Goal: Obtain resource: Download file/media

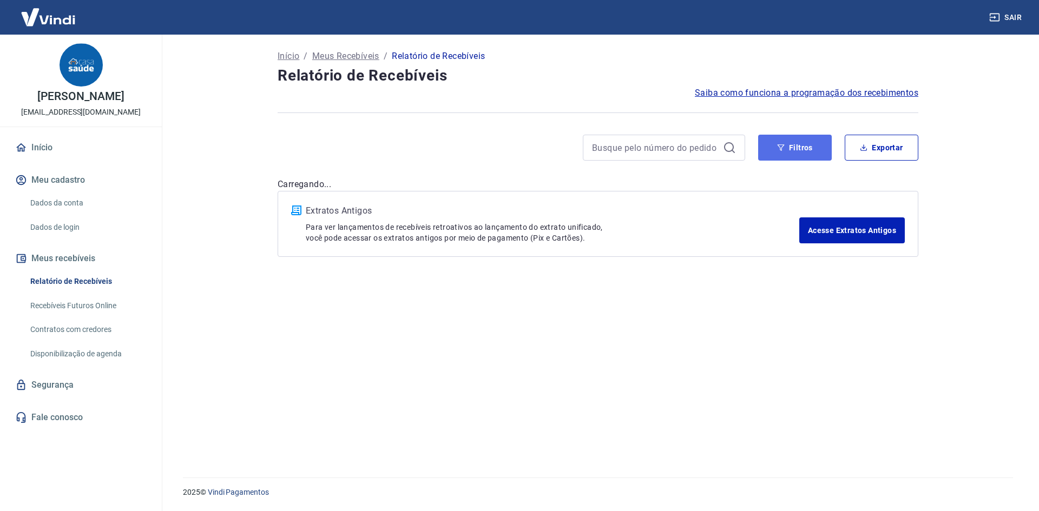
click at [797, 146] on button "Filtros" at bounding box center [795, 148] width 74 height 26
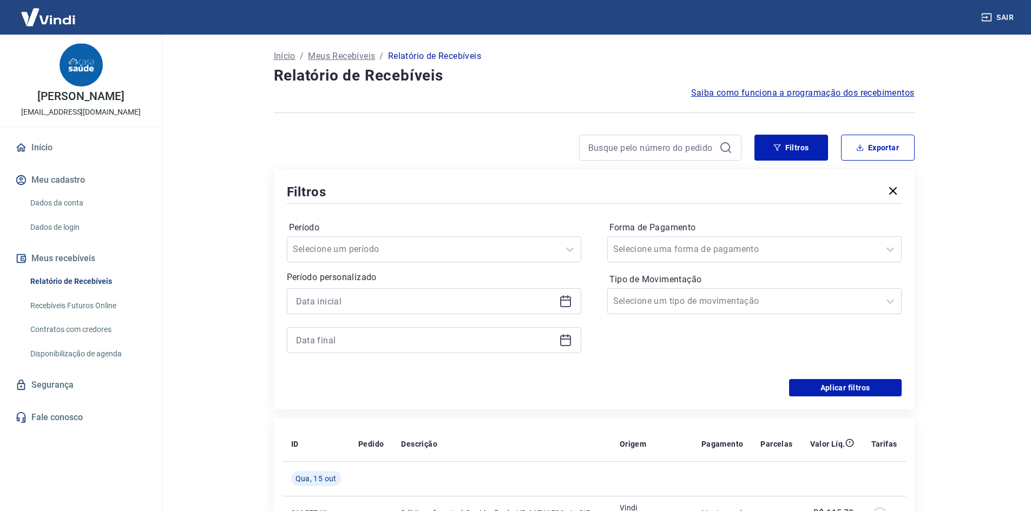
click at [563, 301] on icon at bounding box center [565, 301] width 13 height 13
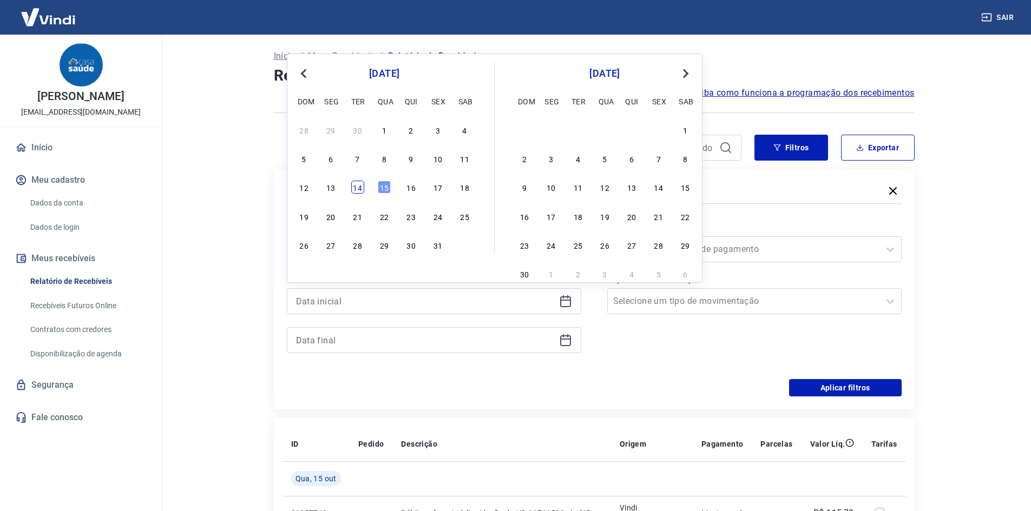
click at [354, 189] on div "14" at bounding box center [357, 187] width 13 height 13
type input "[DATE]"
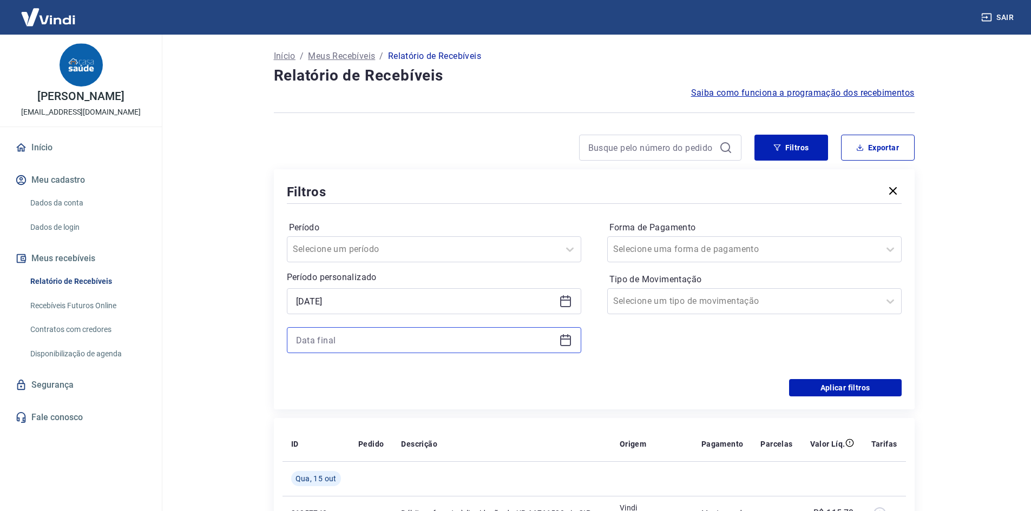
click at [390, 348] on input at bounding box center [425, 340] width 259 height 16
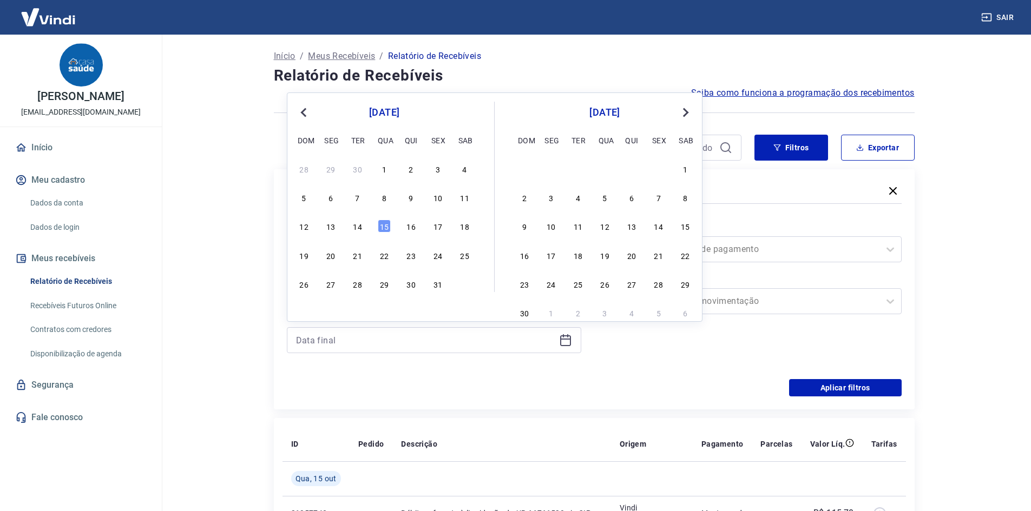
drag, startPoint x: 384, startPoint y: 226, endPoint x: 780, endPoint y: 397, distance: 432.1
click at [383, 226] on div "15" at bounding box center [384, 226] width 13 height 13
type input "[DATE]"
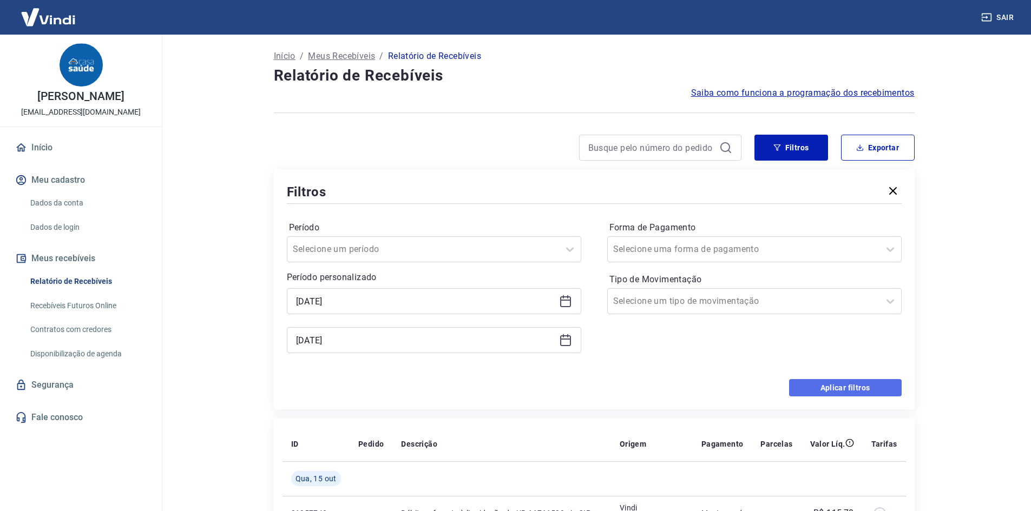
click at [830, 382] on button "Aplicar filtros" at bounding box center [845, 387] width 113 height 17
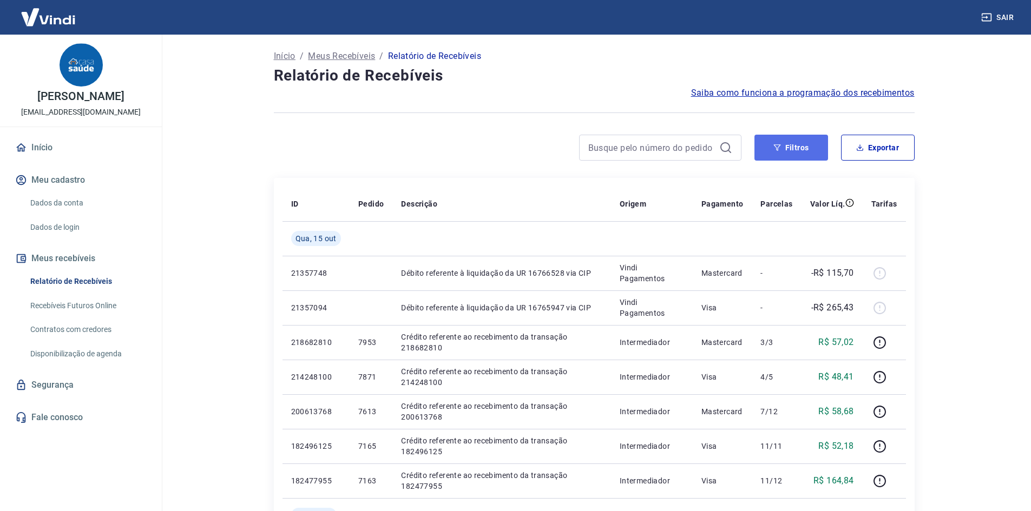
click at [777, 149] on icon "button" at bounding box center [777, 148] width 8 height 8
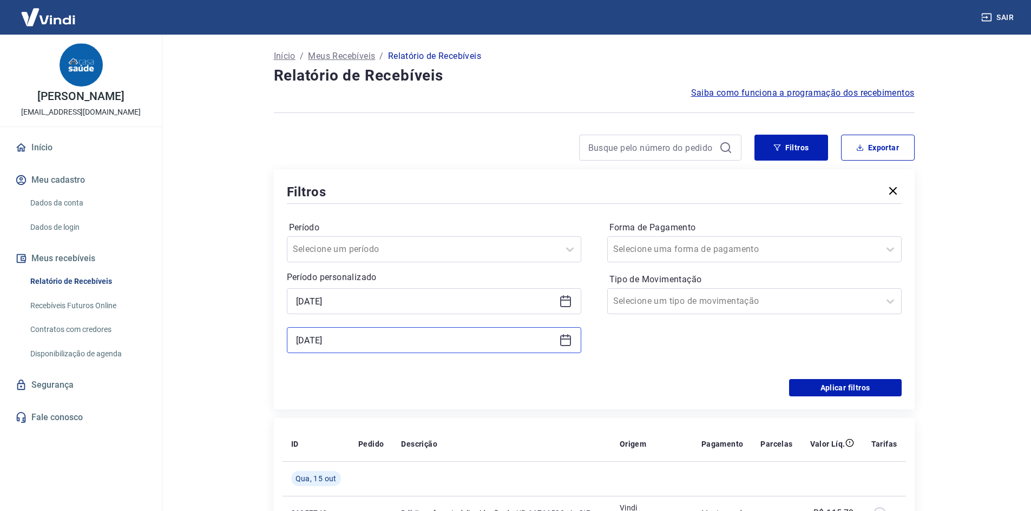
click at [355, 339] on input "[DATE]" at bounding box center [425, 340] width 259 height 16
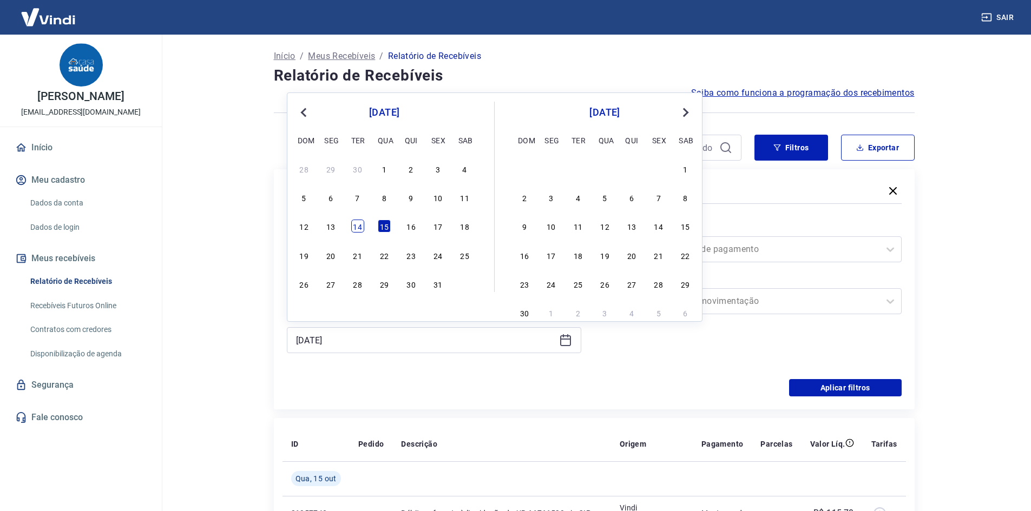
click at [362, 227] on div "14" at bounding box center [357, 226] width 13 height 13
type input "[DATE]"
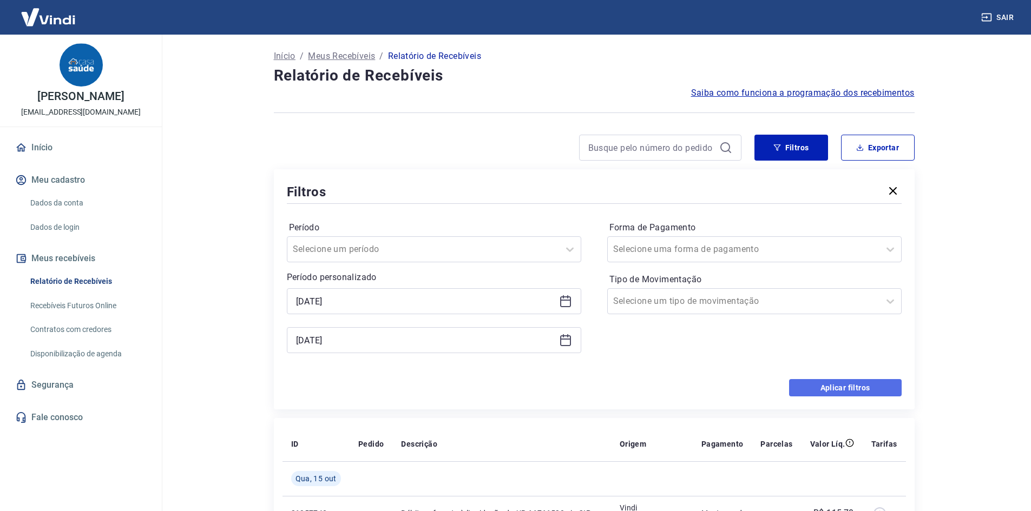
click at [845, 385] on button "Aplicar filtros" at bounding box center [845, 387] width 113 height 17
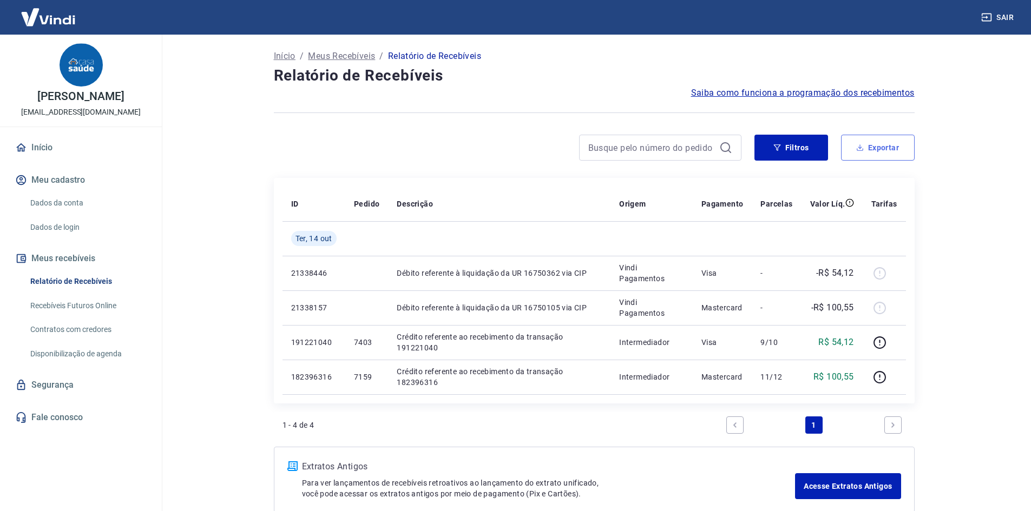
click at [891, 156] on button "Exportar" at bounding box center [878, 148] width 74 height 26
type input "[DATE]"
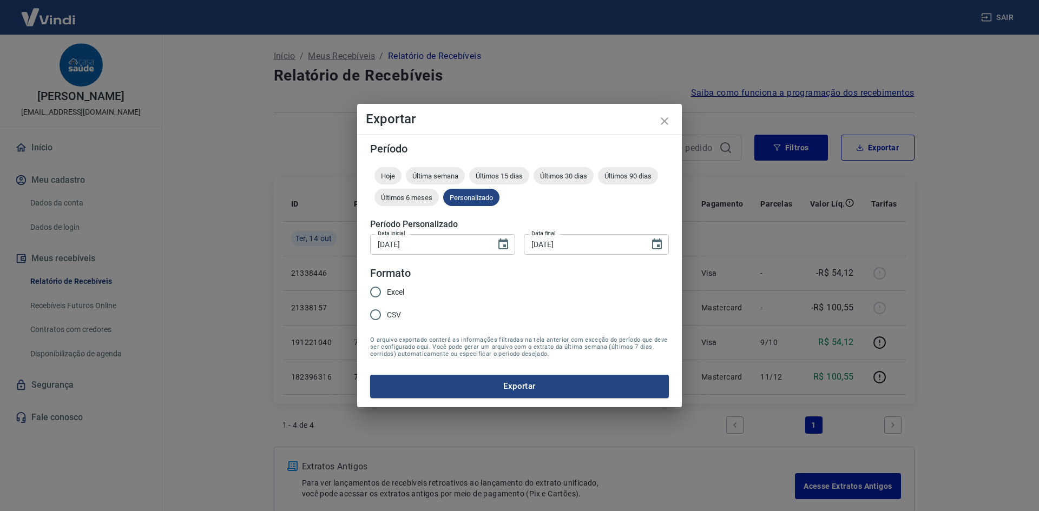
click at [387, 314] on span "CSV" at bounding box center [394, 315] width 14 height 11
click at [387, 314] on input "CSV" at bounding box center [375, 315] width 23 height 23
radio input "true"
click at [416, 384] on button "Exportar" at bounding box center [519, 386] width 299 height 23
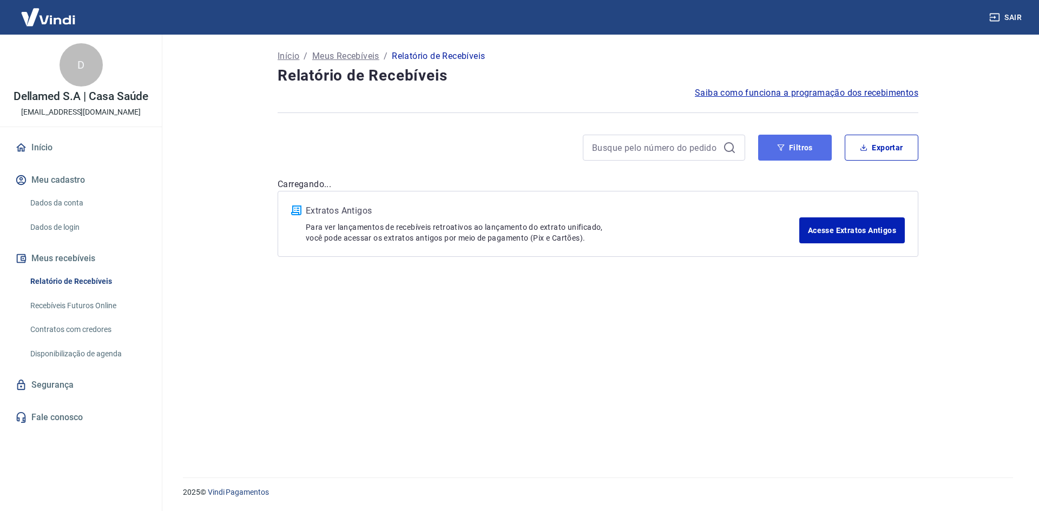
click at [765, 149] on button "Filtros" at bounding box center [795, 148] width 74 height 26
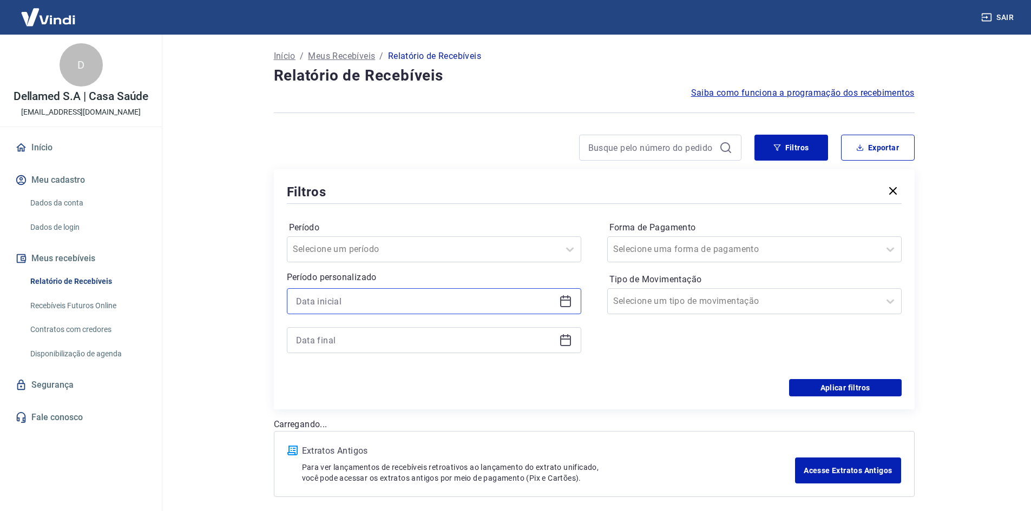
click at [351, 302] on input at bounding box center [425, 301] width 259 height 16
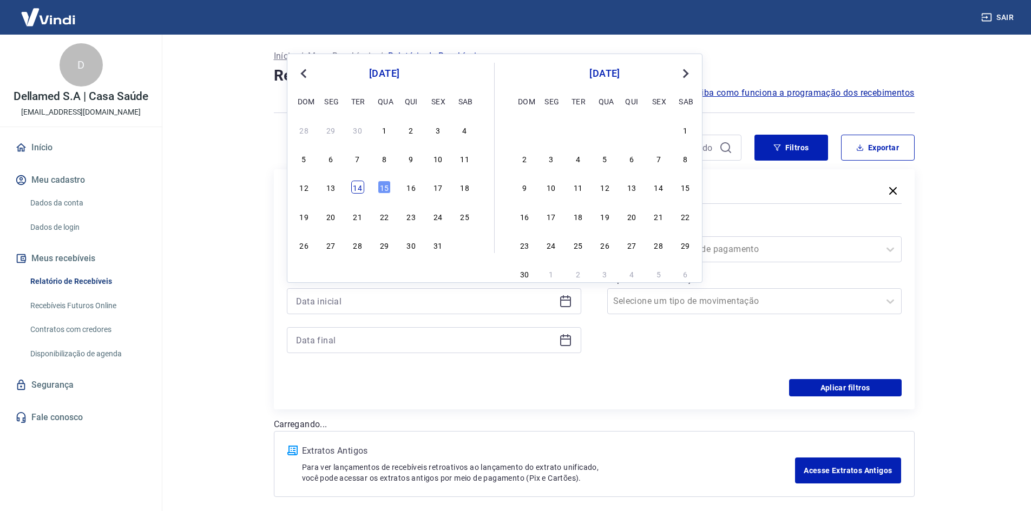
click at [357, 187] on div "14" at bounding box center [357, 187] width 13 height 13
type input "[DATE]"
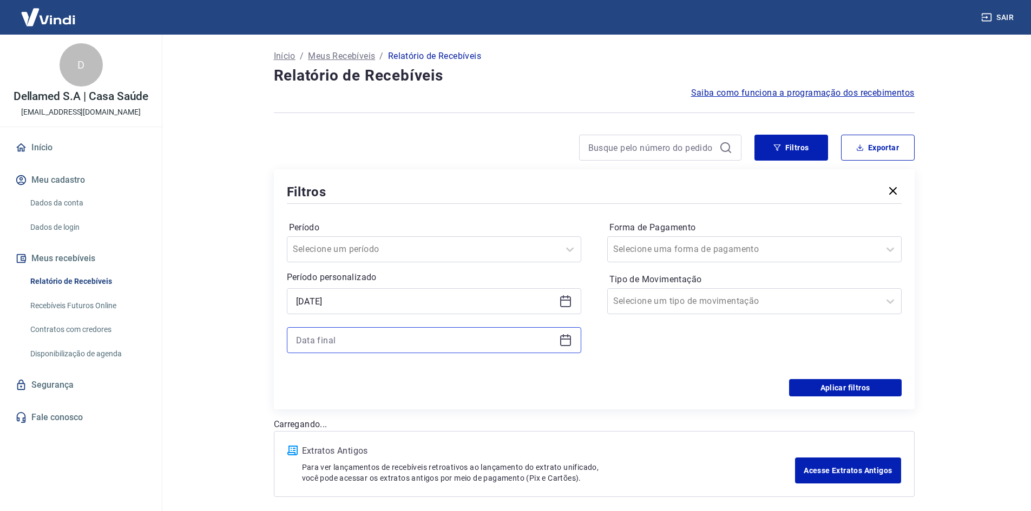
click at [353, 340] on input at bounding box center [425, 340] width 259 height 16
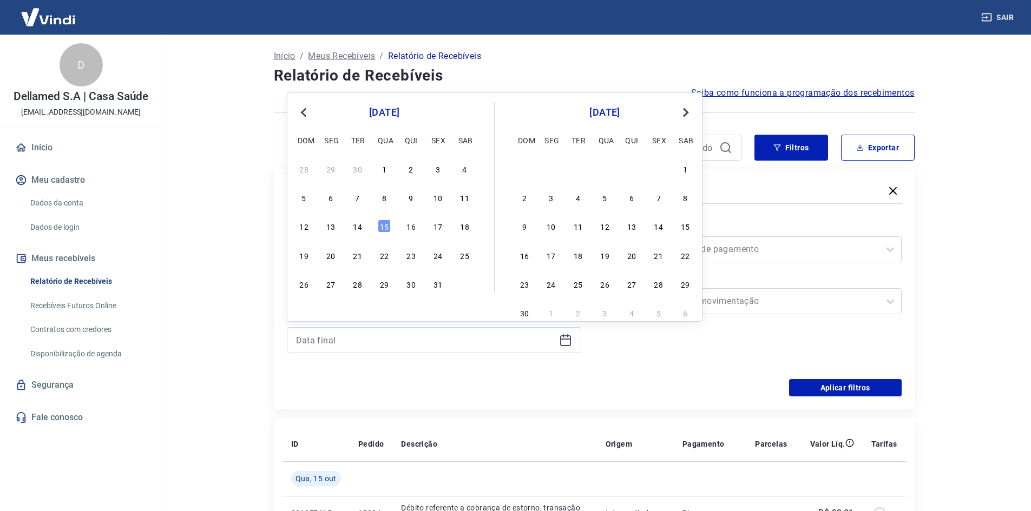
click at [383, 225] on div "15" at bounding box center [384, 226] width 13 height 13
type input "[DATE]"
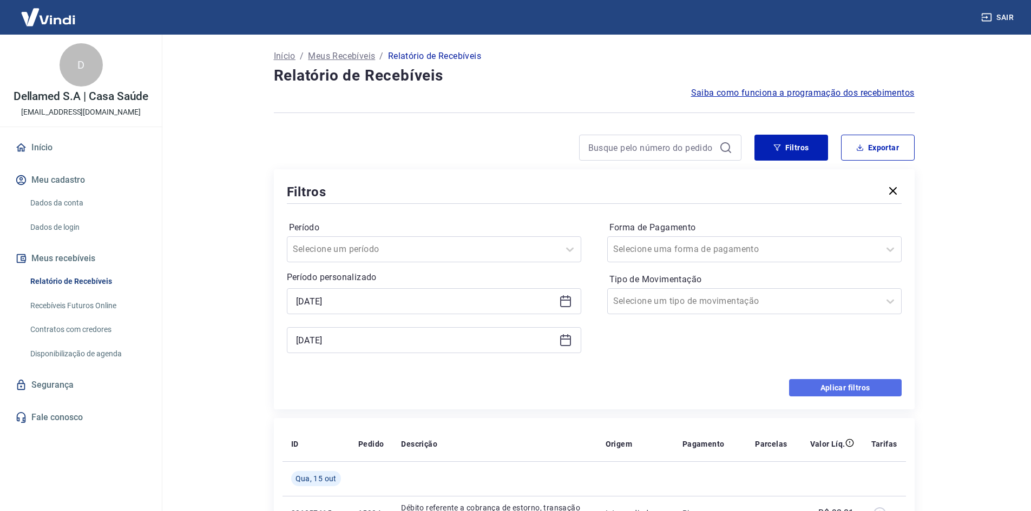
click at [830, 392] on button "Aplicar filtros" at bounding box center [845, 387] width 113 height 17
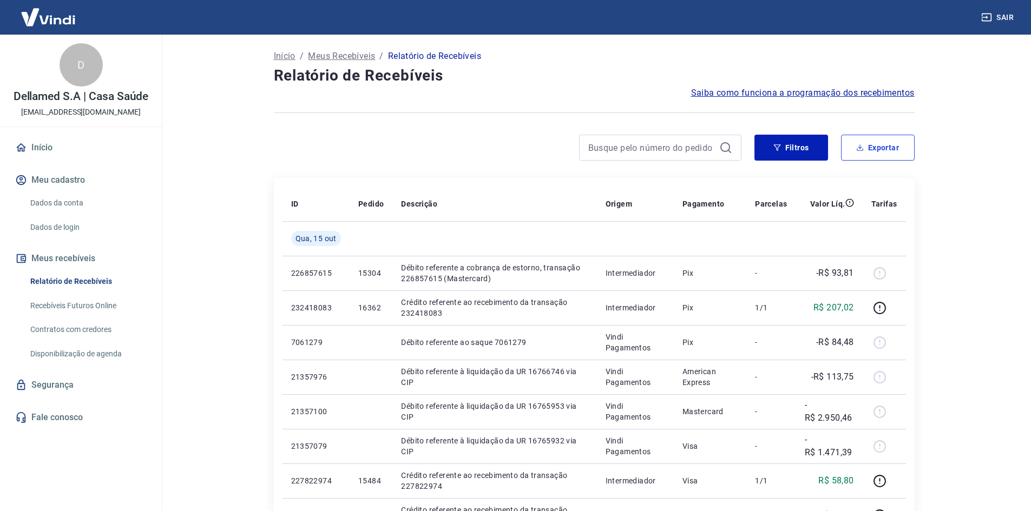
drag, startPoint x: 893, startPoint y: 146, endPoint x: 840, endPoint y: 161, distance: 55.0
click at [893, 146] on button "Exportar" at bounding box center [878, 148] width 74 height 26
type input "[DATE]"
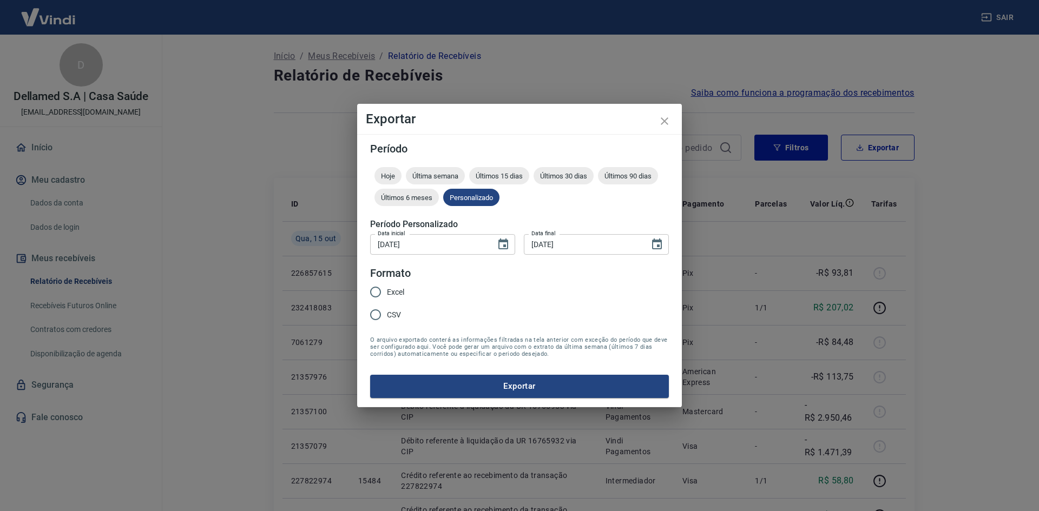
click at [381, 316] on input "CSV" at bounding box center [375, 315] width 23 height 23
radio input "true"
click at [419, 392] on button "Exportar" at bounding box center [519, 386] width 299 height 23
